Goal: Transaction & Acquisition: Purchase product/service

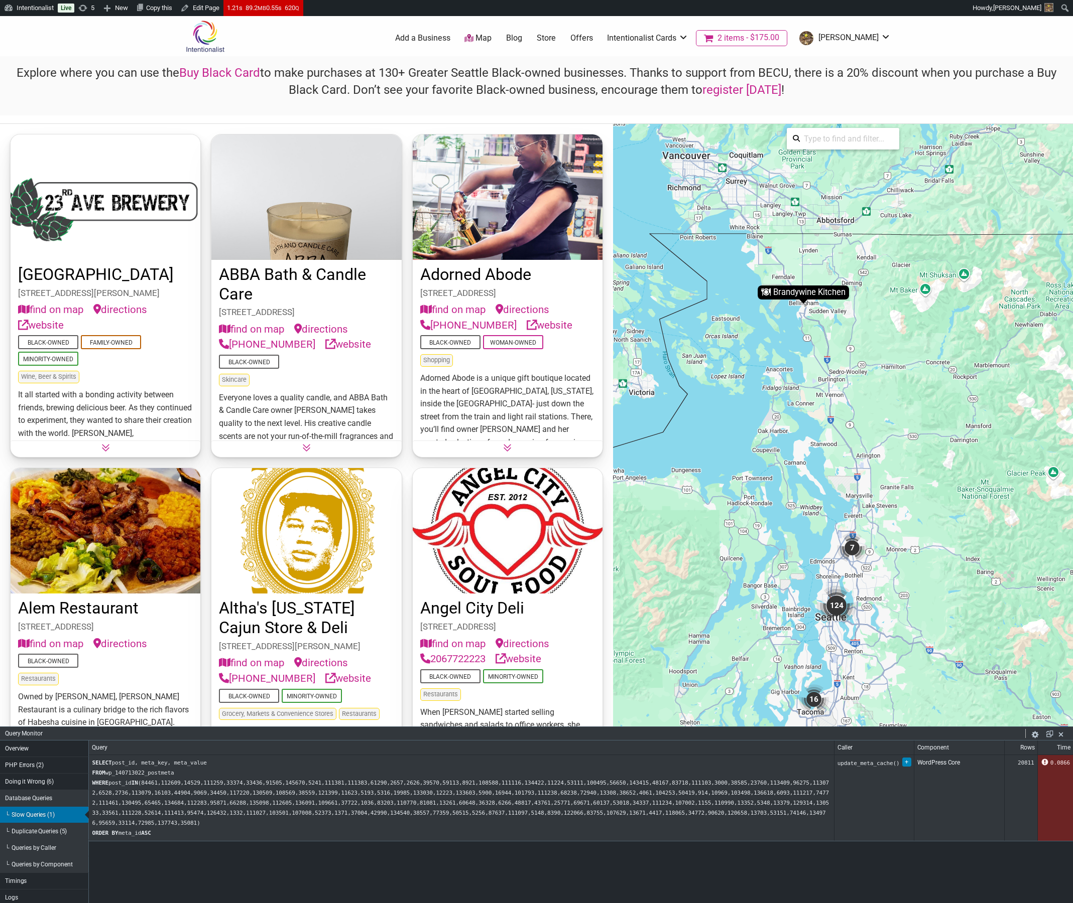
drag, startPoint x: 653, startPoint y: 17, endPoint x: 726, endPoint y: 736, distance: 722.4
click at [726, 736] on div "Query Monitor Overview PHP Errors (2) Doing it Wrong (6) Database Queries └ Slo…" at bounding box center [536, 734] width 1073 height 14
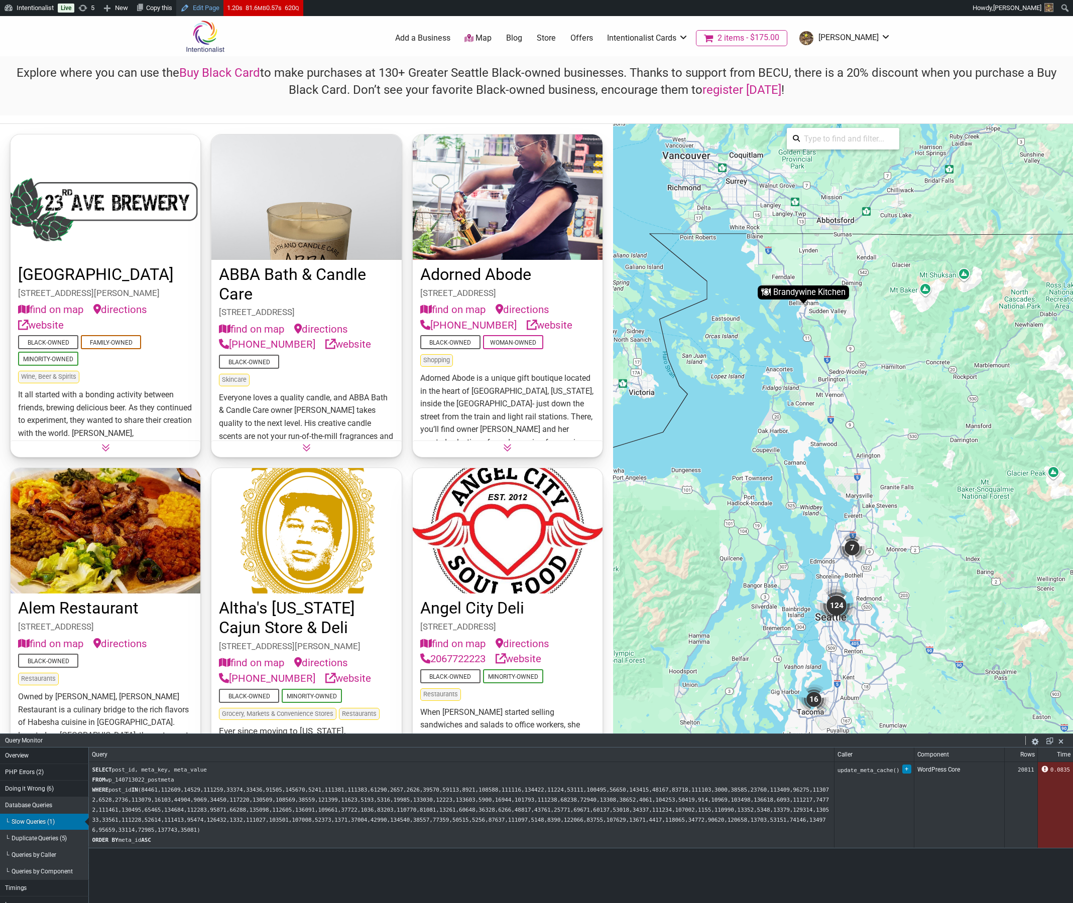
click at [209, 7] on link "Edit Page" at bounding box center [199, 8] width 47 height 16
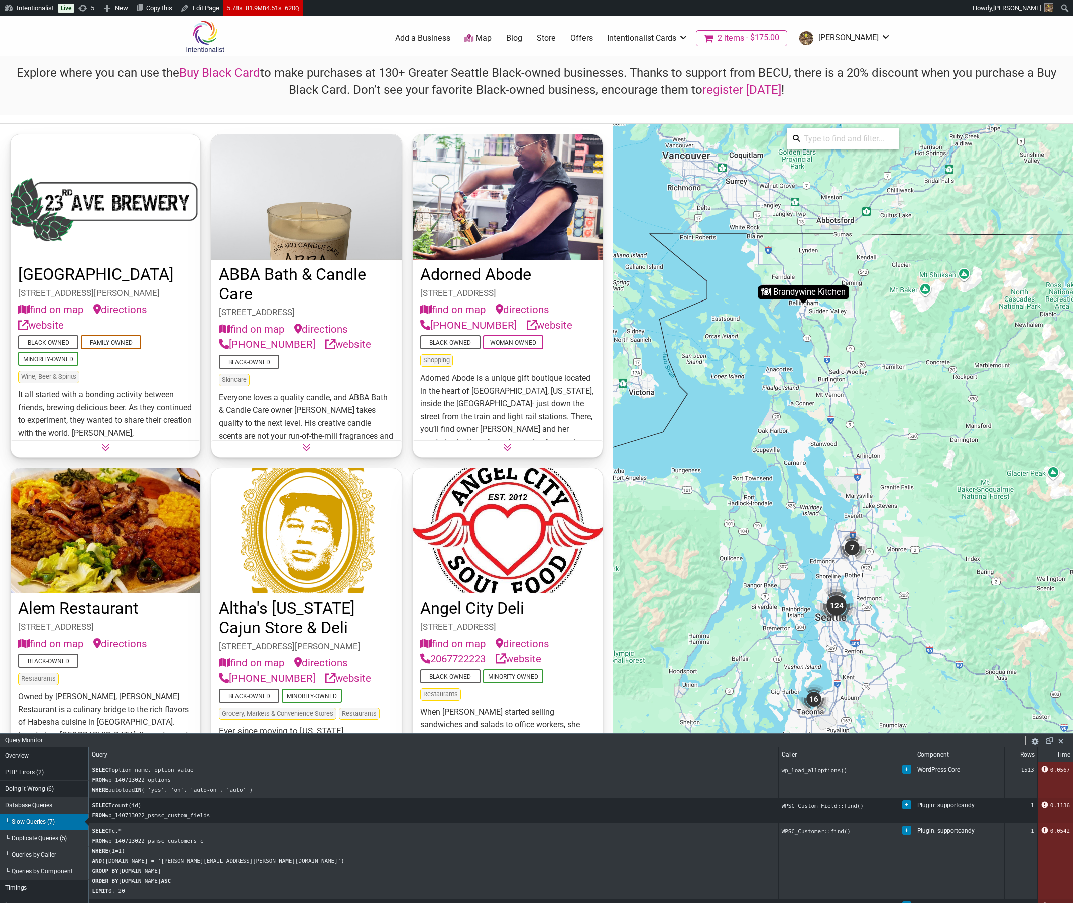
drag, startPoint x: 613, startPoint y: 55, endPoint x: 623, endPoint y: 47, distance: 12.5
click at [613, 54] on div "2 Add a Business Map Blog Store Offers Intentionalist Cards Buy Black Card Inte…" at bounding box center [577, 38] width 641 height 40
click at [593, 34] on link "Offers" at bounding box center [581, 38] width 23 height 11
